Goal: Find specific page/section: Find specific page/section

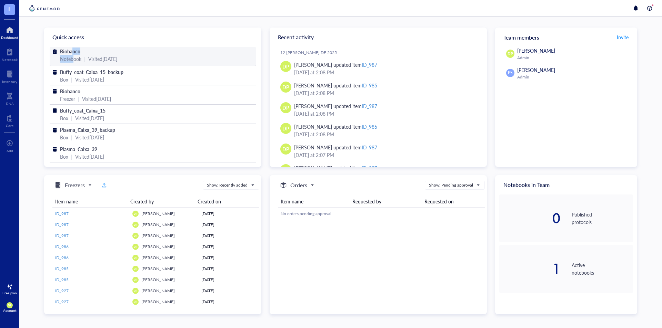
click at [73, 56] on div "Biobanco Notebook | Visited [DATE]" at bounding box center [152, 55] width 185 height 15
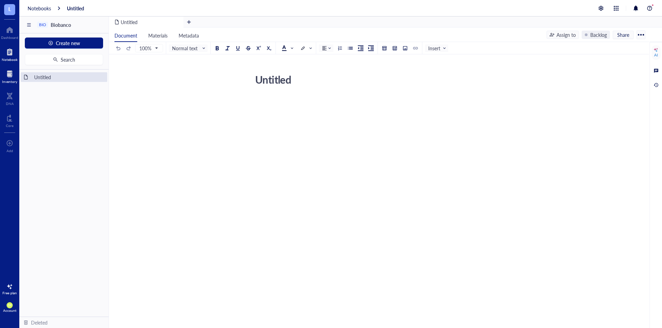
click at [4, 81] on div "Inventory" at bounding box center [9, 82] width 15 height 4
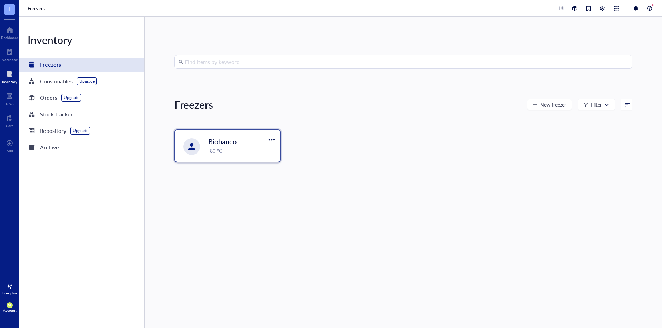
click at [211, 137] on span "Biobanco" at bounding box center [222, 142] width 28 height 10
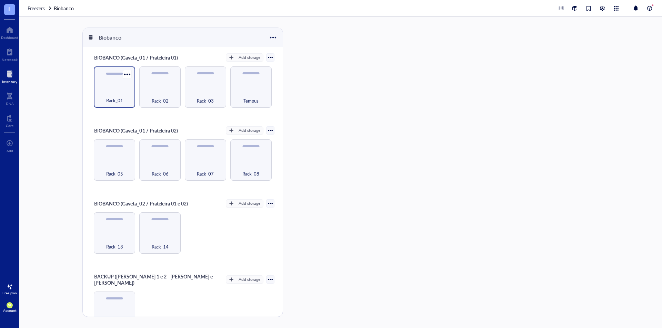
click at [114, 97] on span "Rack_01" at bounding box center [114, 101] width 17 height 8
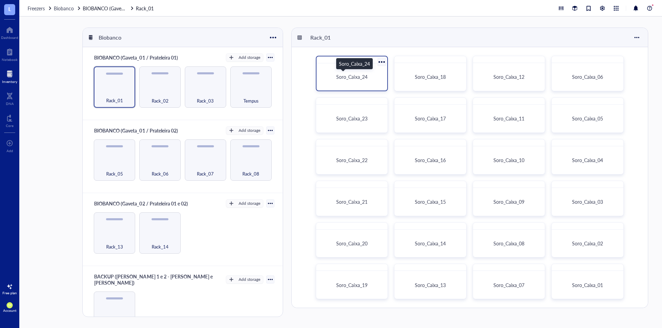
click at [357, 76] on span "Soro_Caixa_24" at bounding box center [351, 76] width 31 height 7
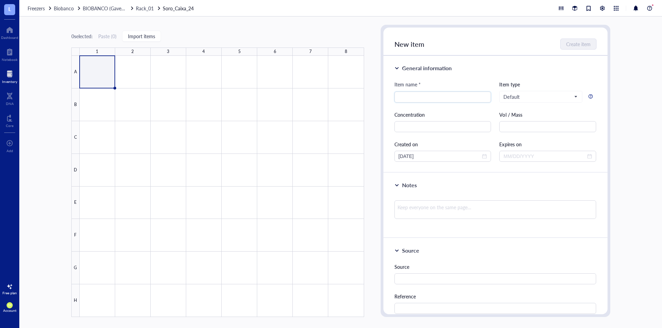
click at [11, 80] on div "Inventory" at bounding box center [9, 82] width 15 height 4
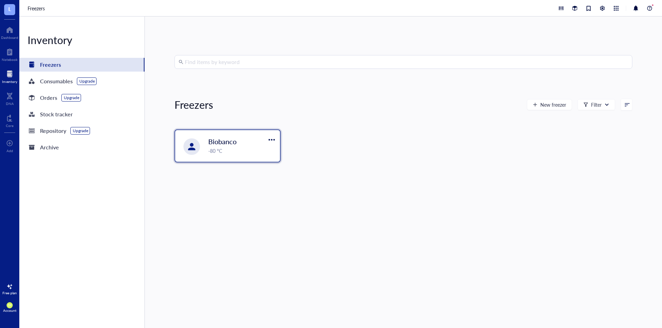
click at [221, 143] on span "Biobanco" at bounding box center [222, 142] width 28 height 10
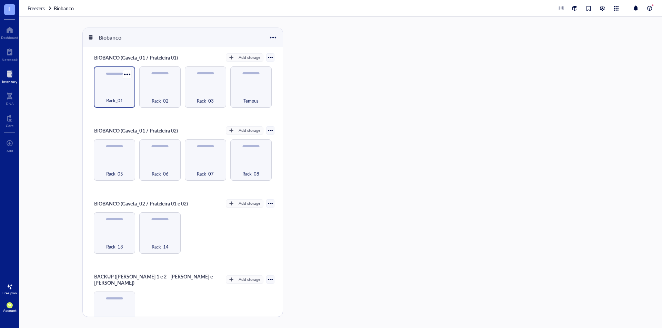
click at [114, 100] on span "Rack_01" at bounding box center [114, 101] width 17 height 8
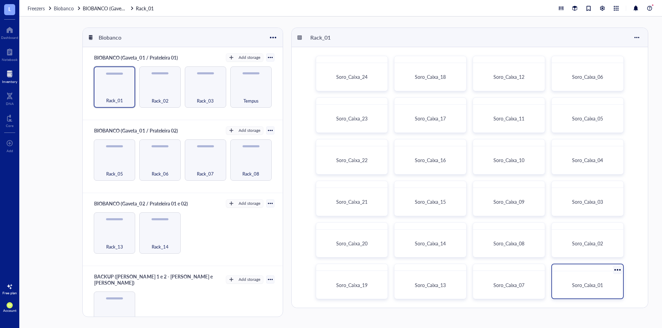
click at [585, 284] on span "Soro_Caixa_01" at bounding box center [587, 285] width 31 height 7
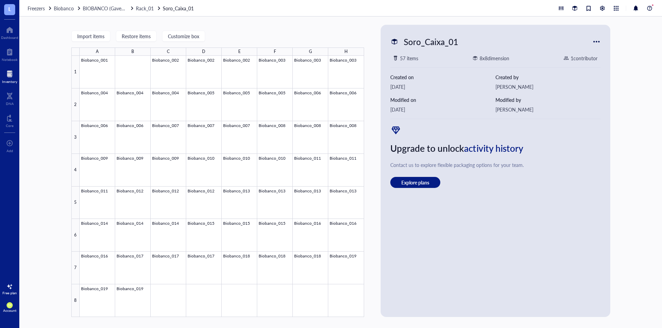
click at [10, 77] on div at bounding box center [9, 74] width 15 height 11
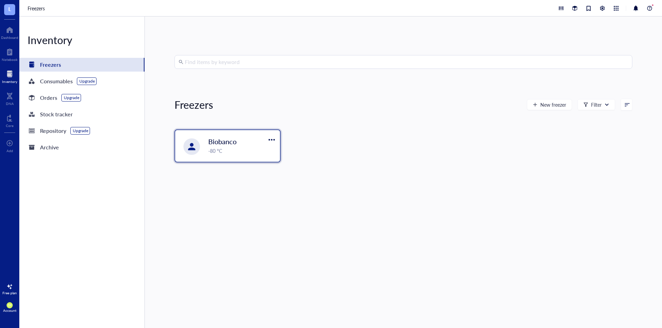
click at [222, 139] on span "Biobanco" at bounding box center [222, 142] width 28 height 10
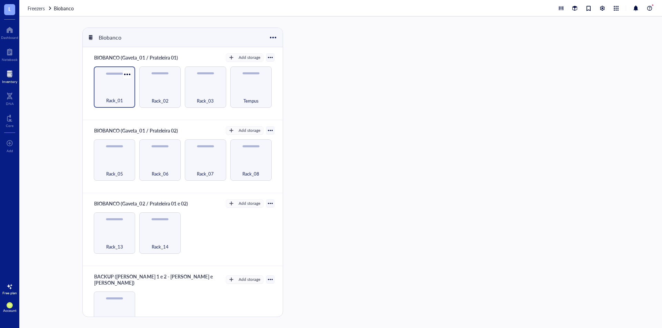
click at [128, 99] on div "Rack_01" at bounding box center [114, 96] width 34 height 15
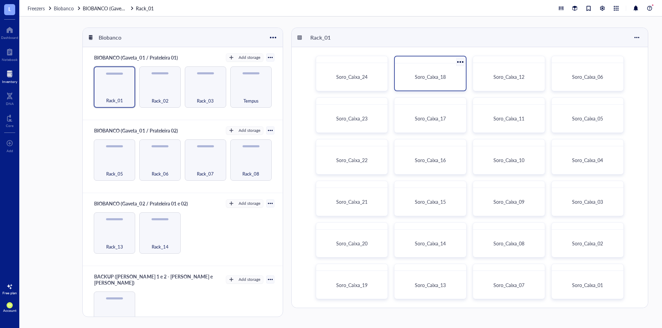
click at [432, 74] on span "Soro_Caixa_18" at bounding box center [430, 76] width 31 height 7
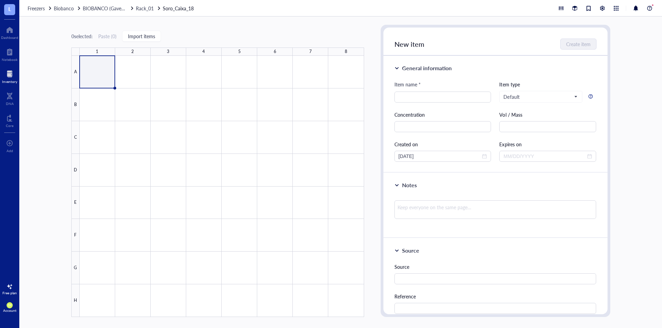
click at [4, 80] on div "Inventory" at bounding box center [9, 82] width 15 height 4
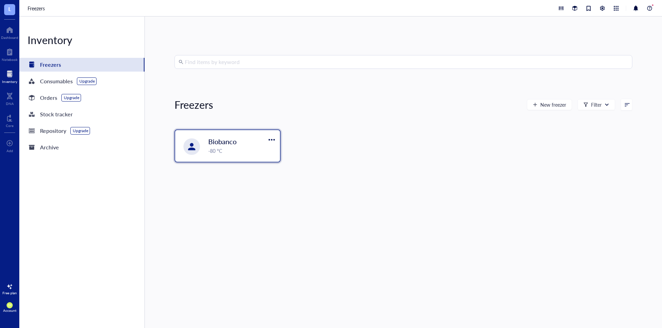
click at [218, 143] on span "Biobanco" at bounding box center [222, 142] width 28 height 10
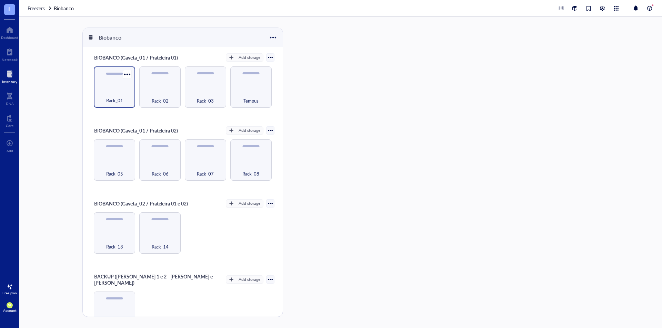
click at [106, 93] on div "Rack_01" at bounding box center [114, 96] width 34 height 15
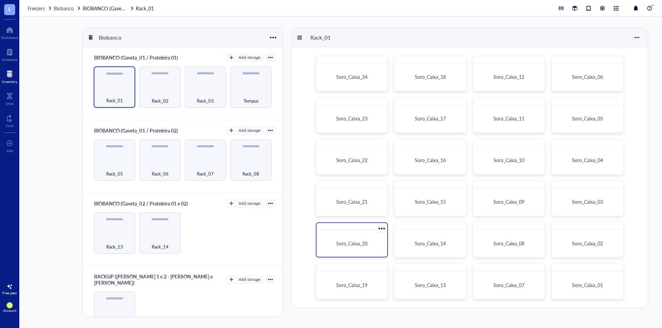
click at [360, 248] on div "Soro_Caixa_20" at bounding box center [351, 244] width 65 height 22
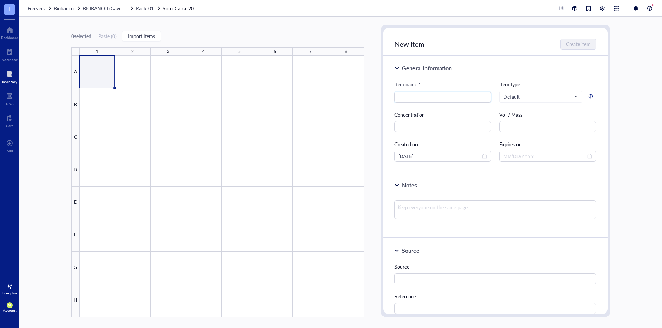
click at [12, 76] on div at bounding box center [9, 74] width 15 height 11
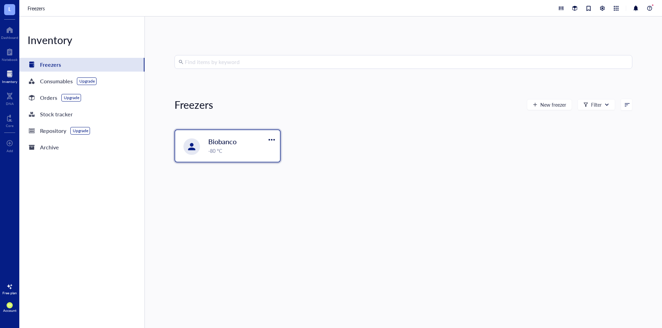
click at [231, 151] on div "-80 °C" at bounding box center [242, 151] width 68 height 8
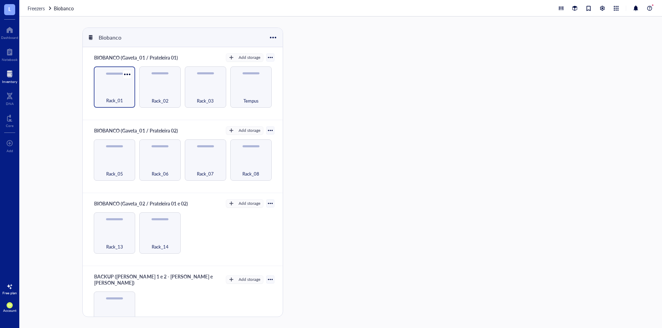
click at [112, 102] on span "Rack_01" at bounding box center [114, 101] width 17 height 8
